Goal: Task Accomplishment & Management: Use online tool/utility

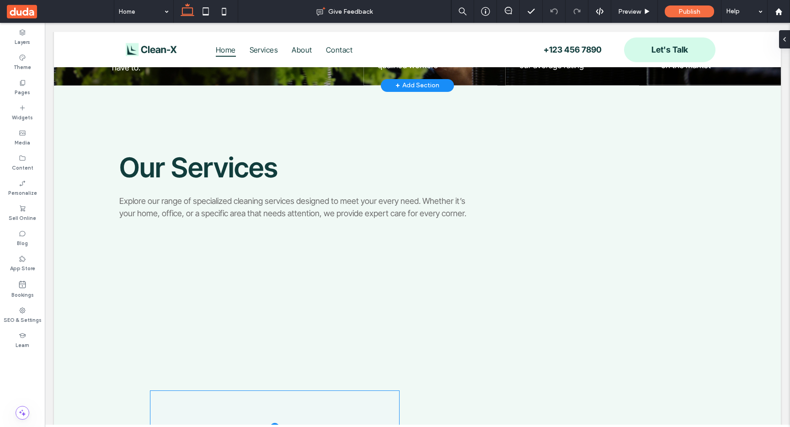
scroll to position [376, 0]
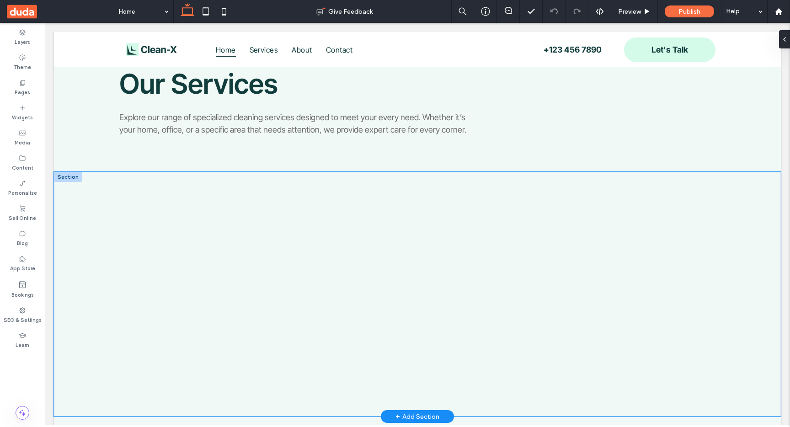
click at [342, 185] on div at bounding box center [417, 294] width 549 height 245
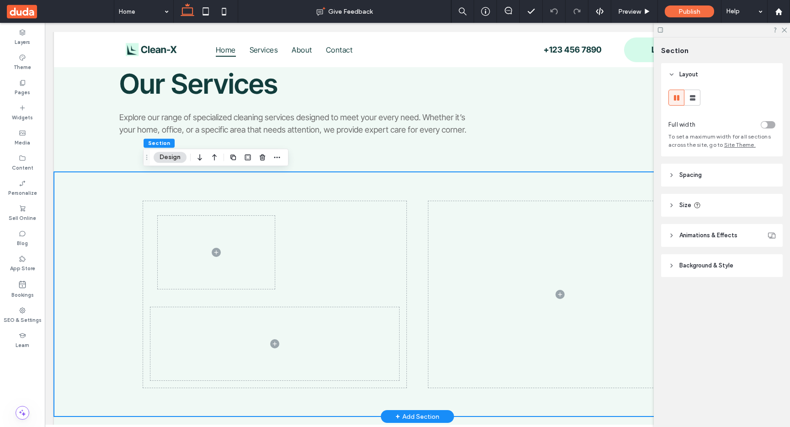
click at [429, 191] on div at bounding box center [417, 294] width 549 height 245
click at [320, 347] on span at bounding box center [274, 343] width 249 height 73
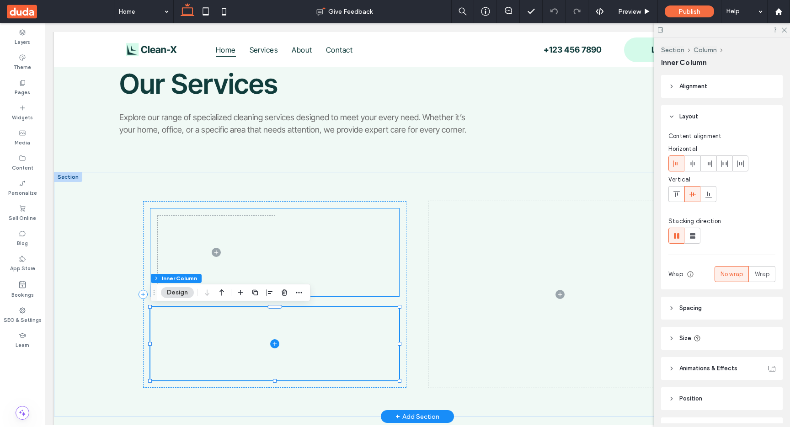
click at [325, 281] on div at bounding box center [274, 253] width 249 height 88
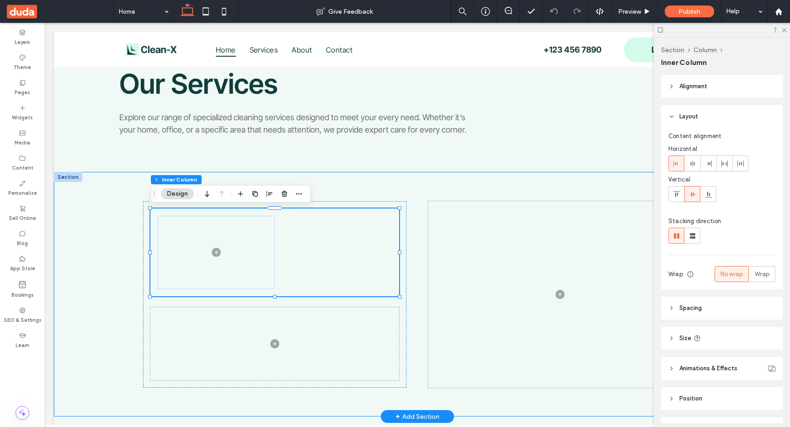
click at [420, 179] on div at bounding box center [417, 294] width 549 height 245
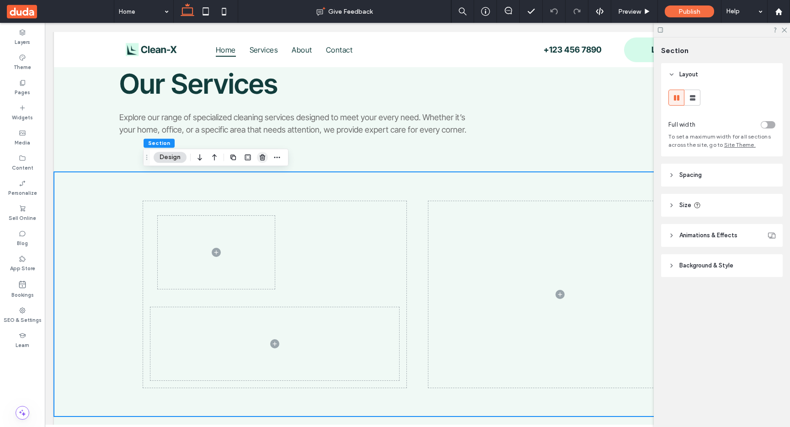
click at [263, 162] on span "button" at bounding box center [262, 157] width 11 height 11
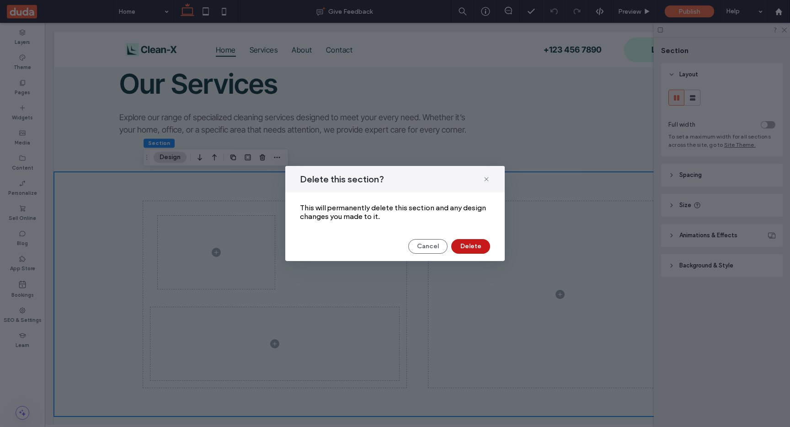
click at [478, 250] on button "Delete" at bounding box center [470, 246] width 39 height 15
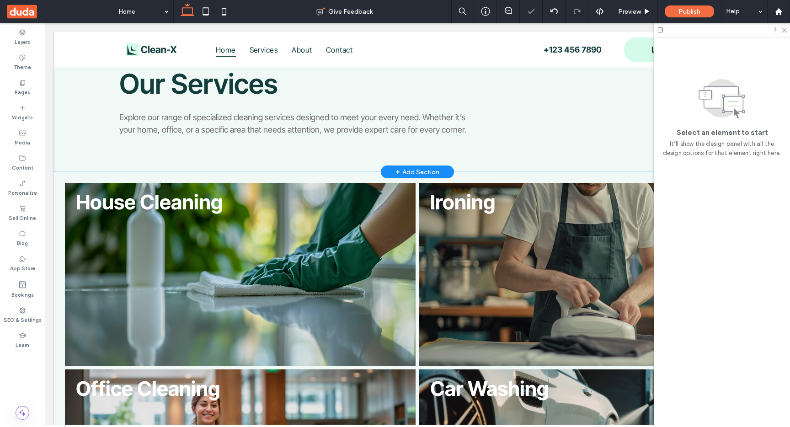
click at [417, 173] on div "+ Add Section" at bounding box center [418, 172] width 44 height 10
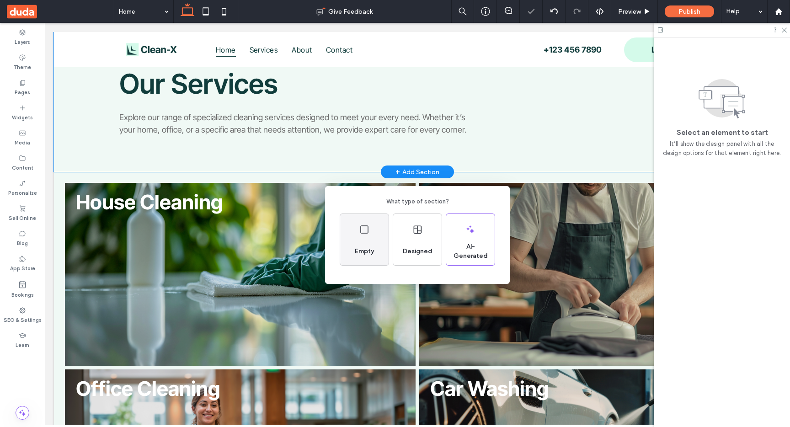
click at [359, 228] on div "Empty" at bounding box center [364, 239] width 48 height 51
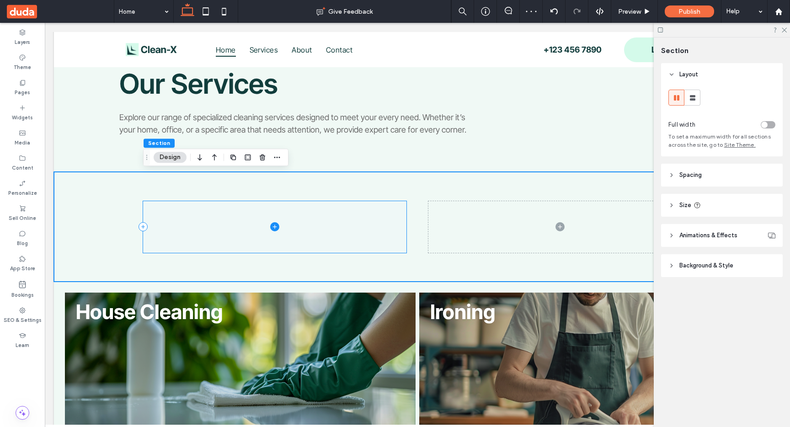
click at [355, 220] on span at bounding box center [274, 227] width 263 height 52
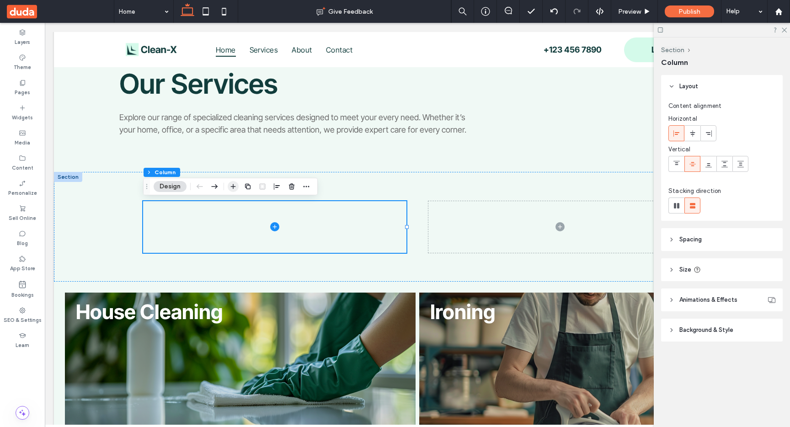
click at [235, 187] on icon "button" at bounding box center [233, 186] width 7 height 7
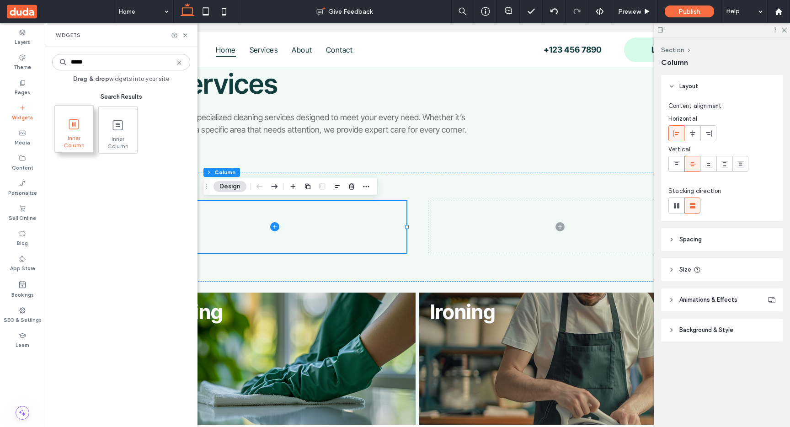
type input "*****"
click at [74, 128] on icon at bounding box center [74, 124] width 15 height 15
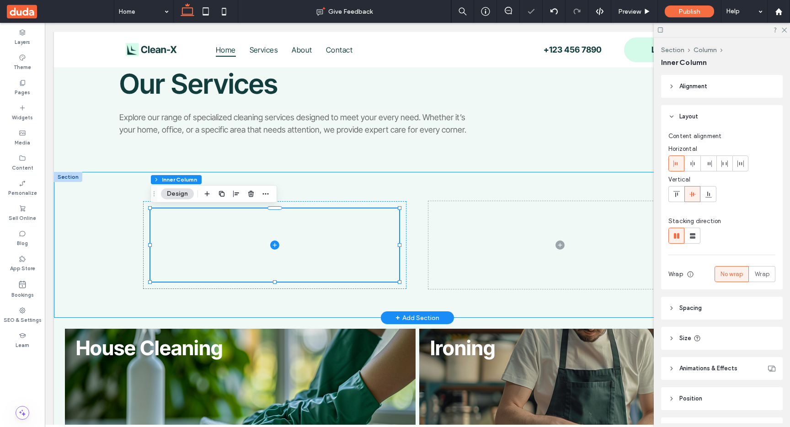
click at [372, 181] on div at bounding box center [417, 245] width 549 height 146
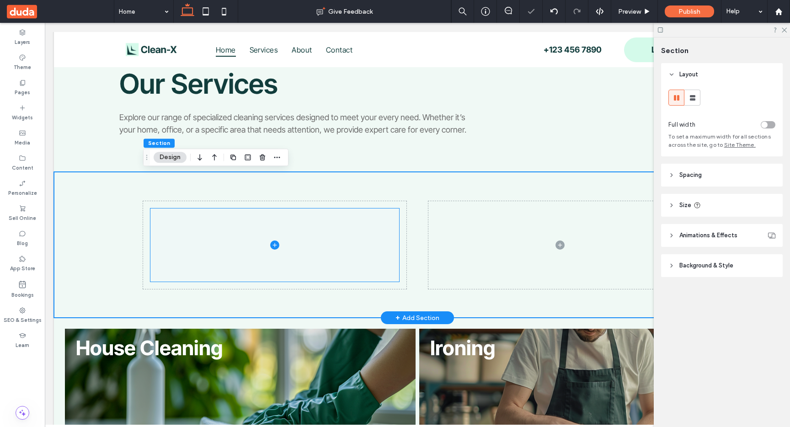
click at [356, 241] on span at bounding box center [274, 245] width 249 height 73
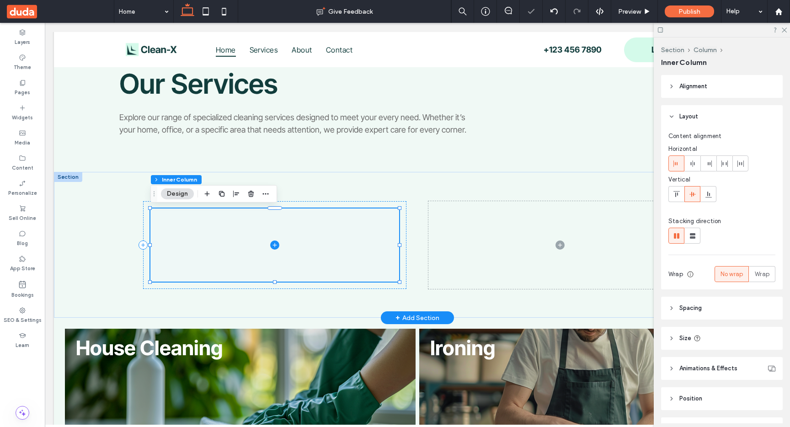
click at [273, 242] on icon at bounding box center [274, 245] width 9 height 9
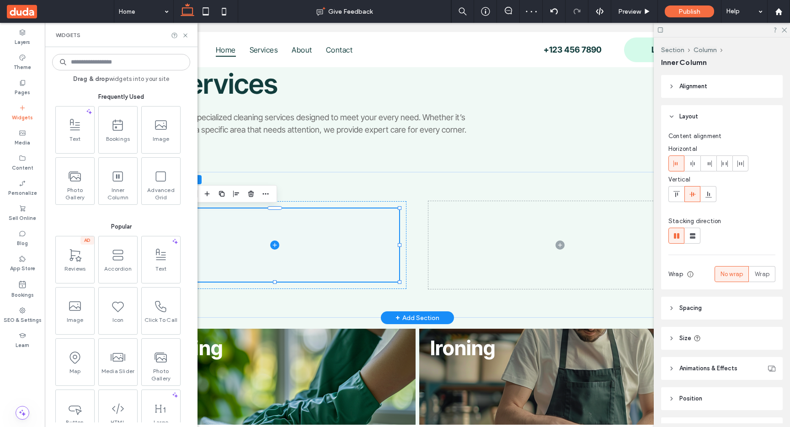
click at [337, 228] on span at bounding box center [274, 245] width 249 height 73
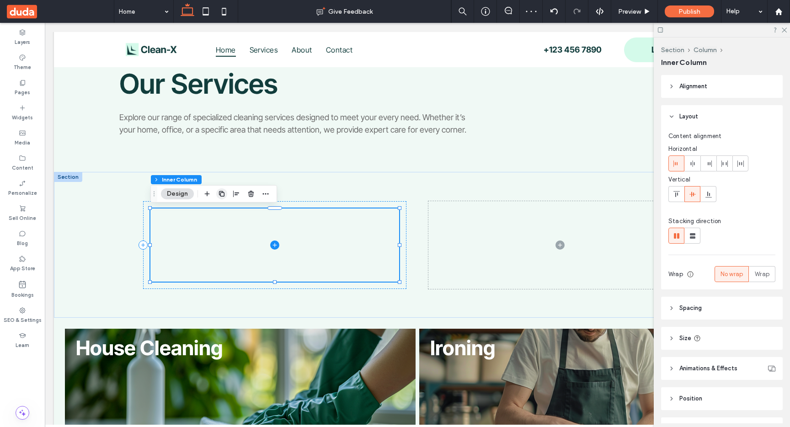
click at [220, 192] on use "button" at bounding box center [221, 193] width 5 height 5
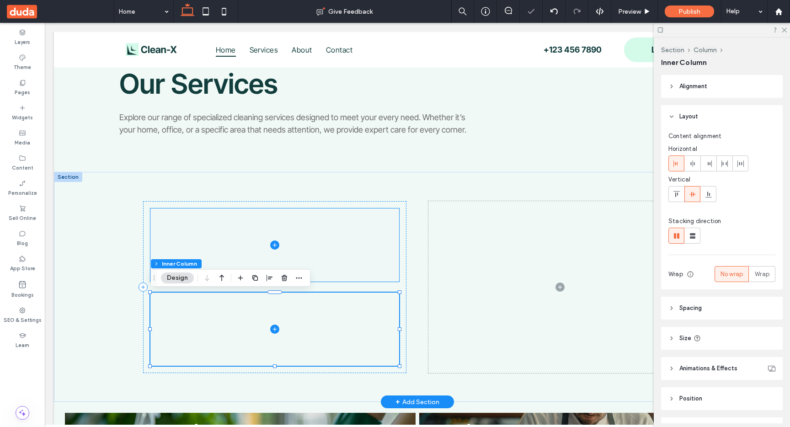
click at [339, 259] on span at bounding box center [274, 245] width 249 height 73
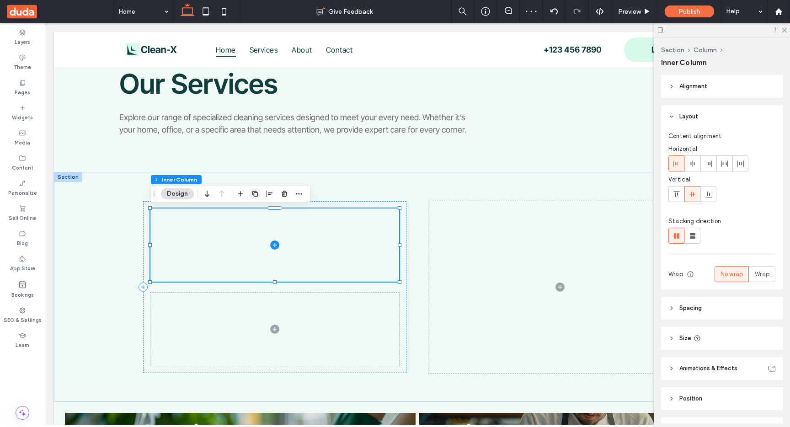
click at [257, 192] on icon "button" at bounding box center [255, 193] width 7 height 7
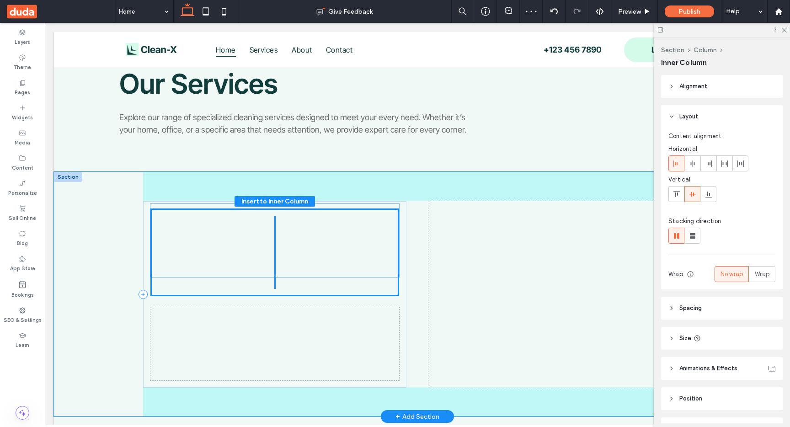
drag, startPoint x: 319, startPoint y: 322, endPoint x: 319, endPoint y: 233, distance: 89.2
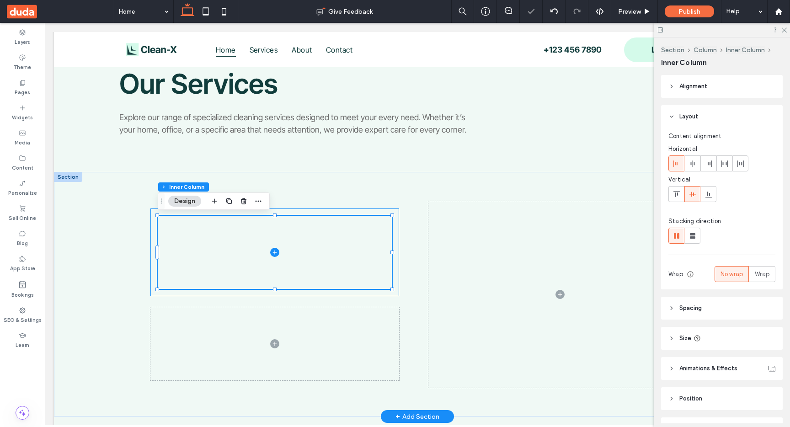
click at [397, 221] on div at bounding box center [274, 253] width 249 height 88
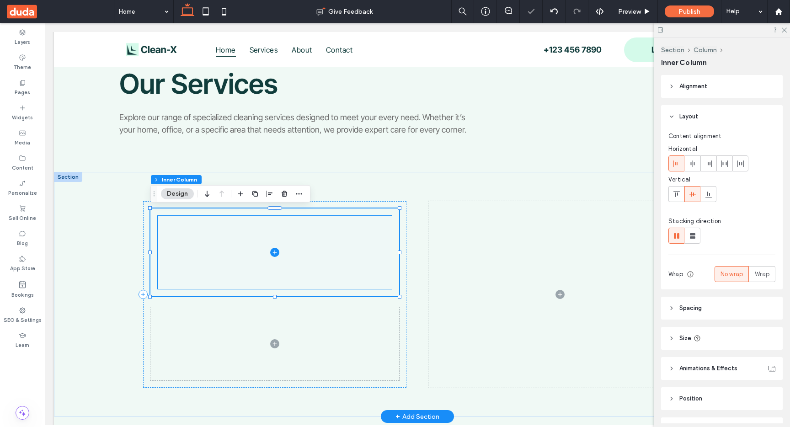
click at [381, 255] on span at bounding box center [275, 252] width 234 height 73
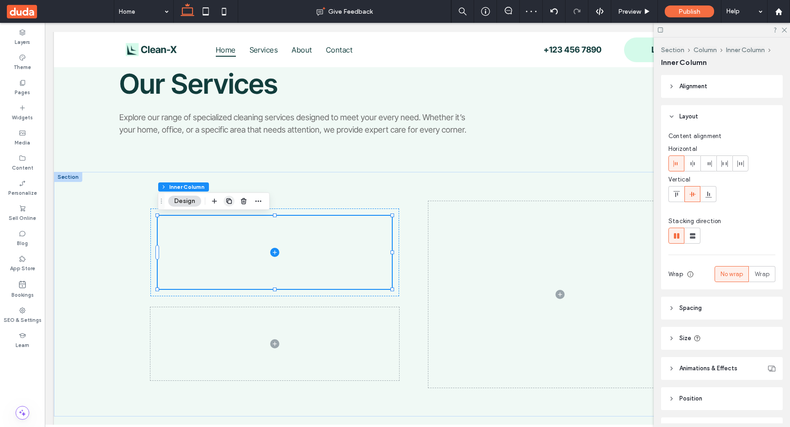
click at [227, 199] on use "button" at bounding box center [228, 201] width 5 height 5
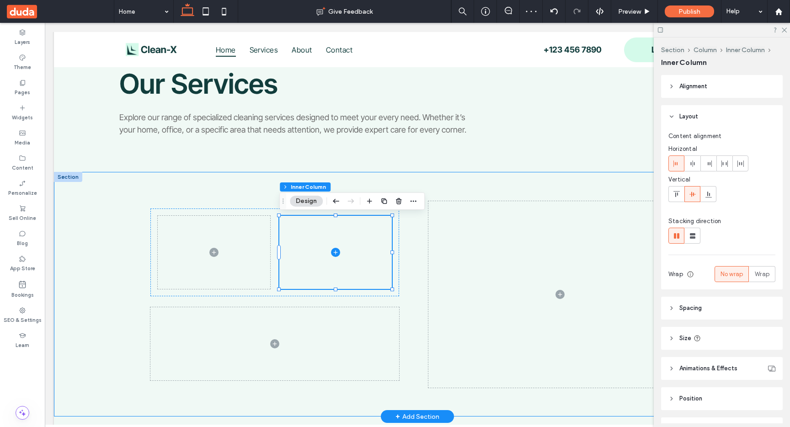
click at [422, 184] on div at bounding box center [417, 294] width 549 height 245
